Goal: Information Seeking & Learning: Understand process/instructions

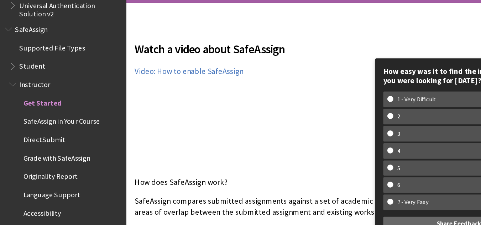
scroll to position [138, 0]
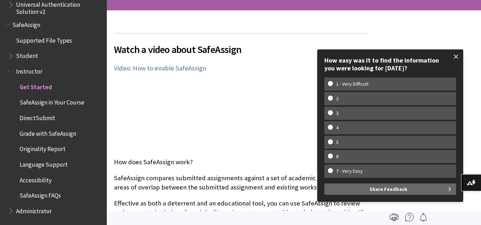
click at [459, 55] on span at bounding box center [456, 56] width 15 height 15
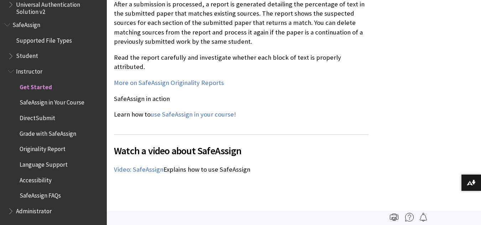
scroll to position [902, 0]
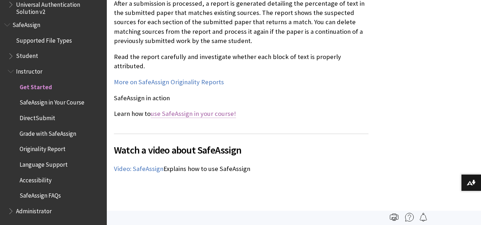
click at [196, 110] on link "use SafeAssign in your course!" at bounding box center [193, 114] width 85 height 9
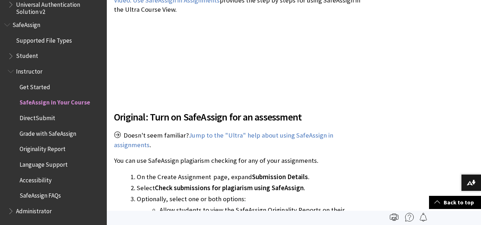
scroll to position [985, 0]
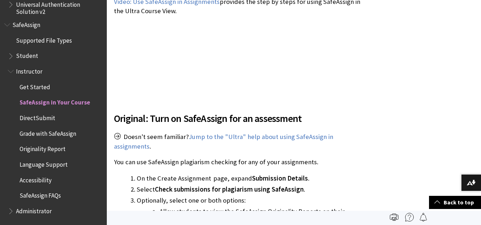
click at [35, 151] on span "Originality Report" at bounding box center [43, 148] width 46 height 10
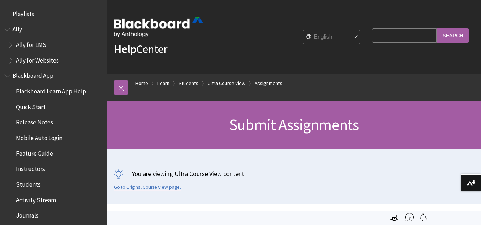
scroll to position [982, 0]
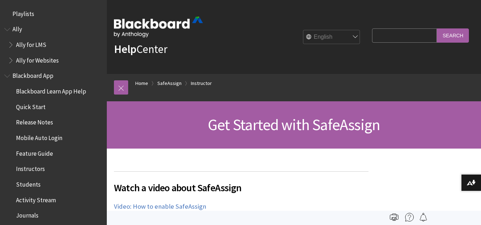
scroll to position [889, 0]
